Goal: Task Accomplishment & Management: Use online tool/utility

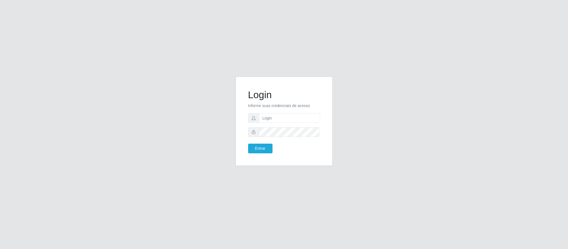
type input "[PERSON_NAME].[PERSON_NAME]@queirozatacadao"
click at [248, 144] on button "Entrar" at bounding box center [260, 149] width 24 height 10
click at [268, 148] on button "Entrar" at bounding box center [260, 149] width 24 height 10
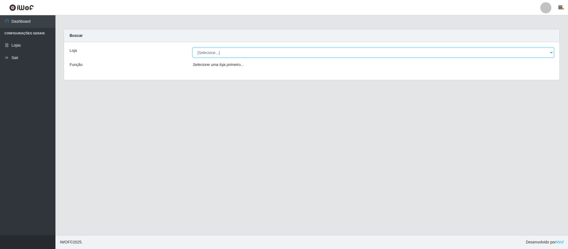
click at [553, 54] on select "[Selecione...] Queiroz Atacadão - Coophab" at bounding box center [373, 53] width 361 height 10
select select "463"
click at [193, 48] on select "[Selecione...] Queiroz Atacadão - Coophab" at bounding box center [373, 53] width 361 height 10
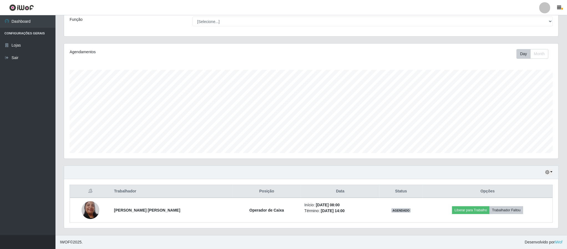
scroll to position [47, 0]
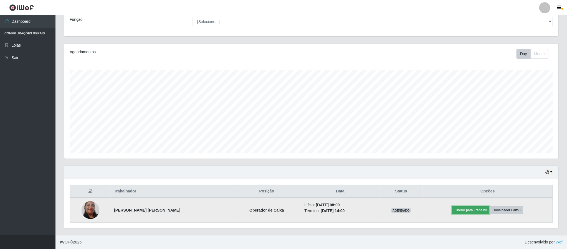
click at [475, 210] on button "Liberar para Trabalho" at bounding box center [470, 210] width 37 height 8
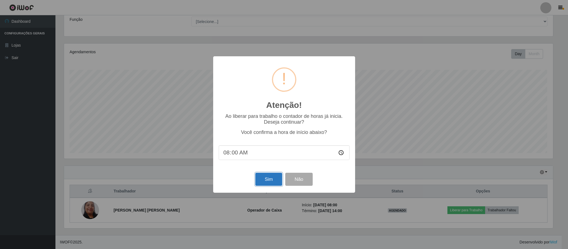
click at [273, 181] on button "Sim" at bounding box center [268, 179] width 27 height 13
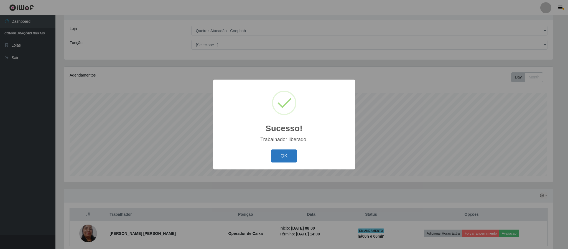
click at [290, 152] on button "OK" at bounding box center [284, 155] width 26 height 13
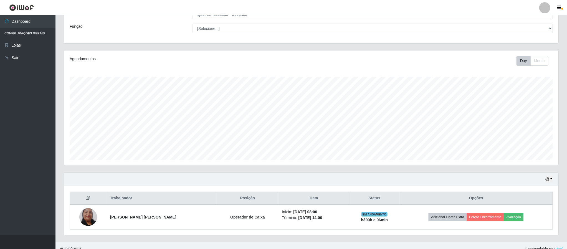
scroll to position [47, 0]
